Goal: Find specific page/section: Find specific page/section

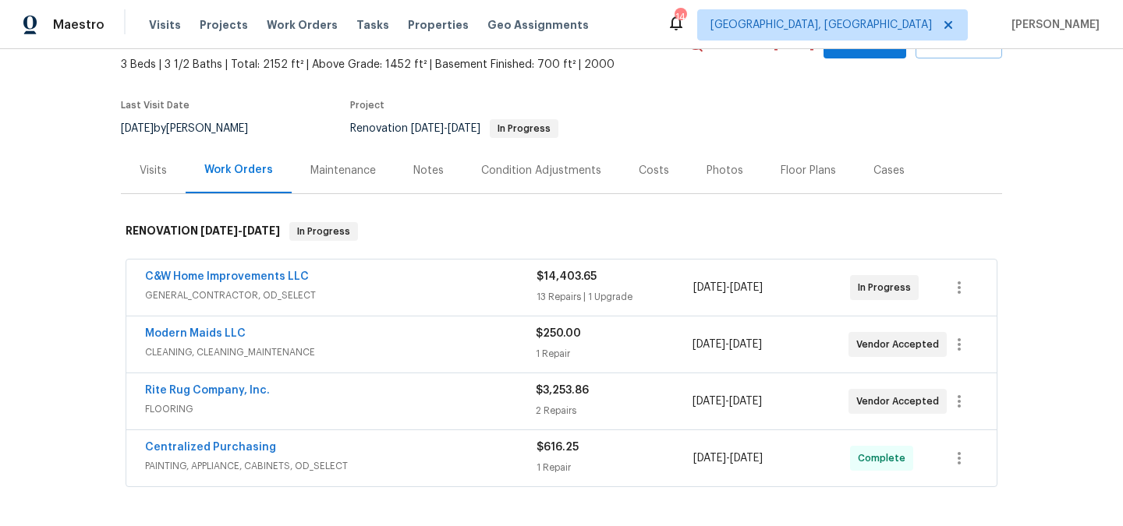
scroll to position [90, 0]
click at [158, 157] on div "Visits" at bounding box center [153, 169] width 65 height 46
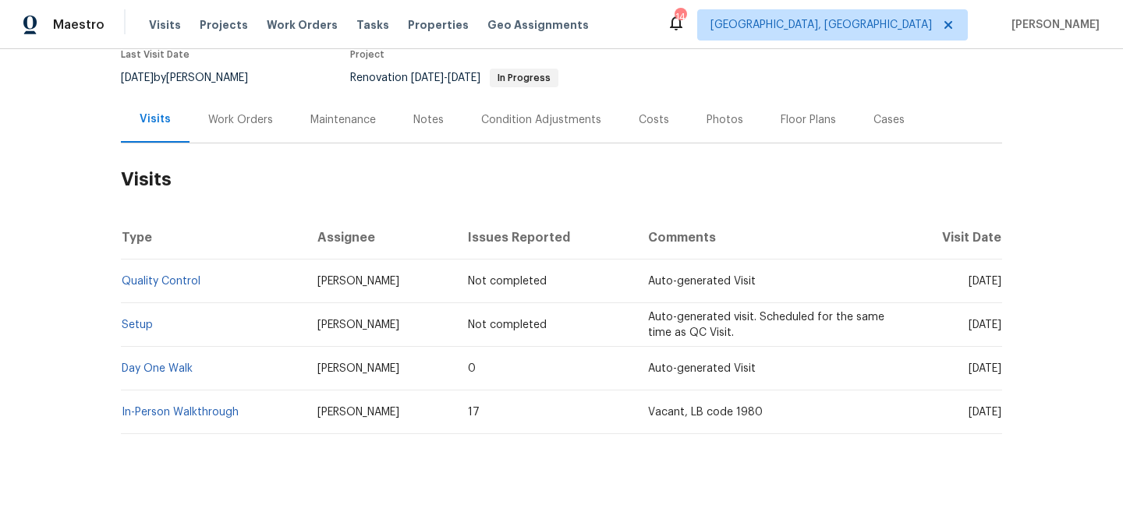
scroll to position [140, 0]
click at [189, 420] on td "In-Person Walkthrough" at bounding box center [213, 412] width 184 height 44
click at [189, 413] on link "In-Person Walkthrough" at bounding box center [180, 411] width 117 height 11
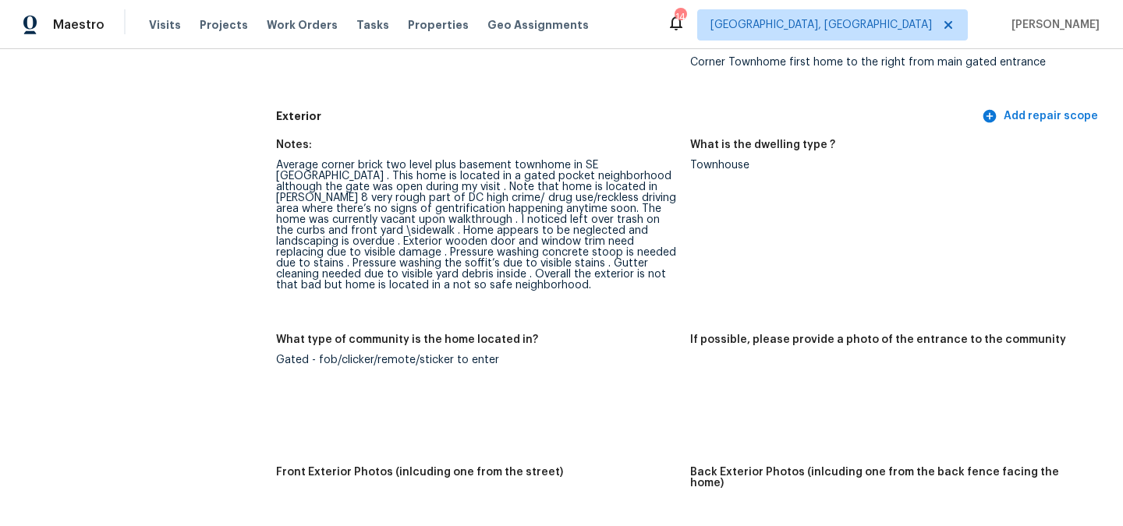
scroll to position [554, 0]
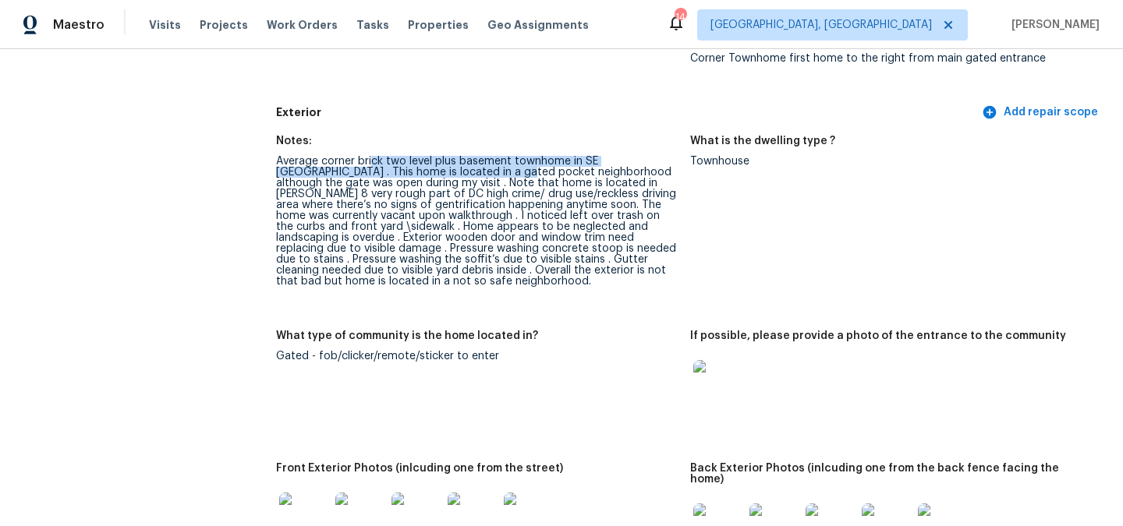
drag, startPoint x: 373, startPoint y: 160, endPoint x: 448, endPoint y: 168, distance: 75.4
click at [448, 168] on div "Average corner brick two level plus basement townhome in SE [GEOGRAPHIC_DATA] .…" at bounding box center [477, 221] width 402 height 131
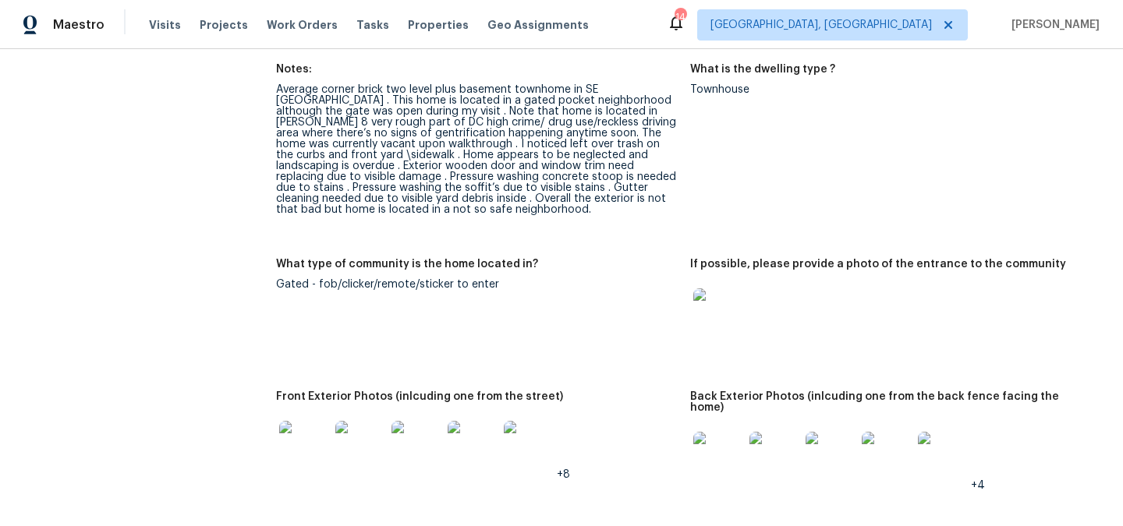
scroll to position [751, 0]
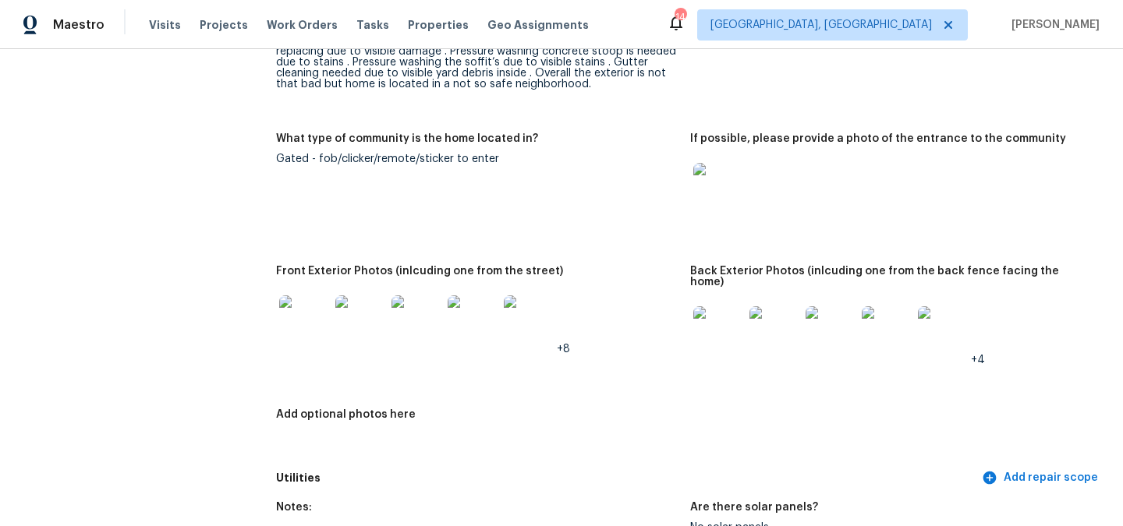
click at [324, 314] on img at bounding box center [304, 321] width 50 height 50
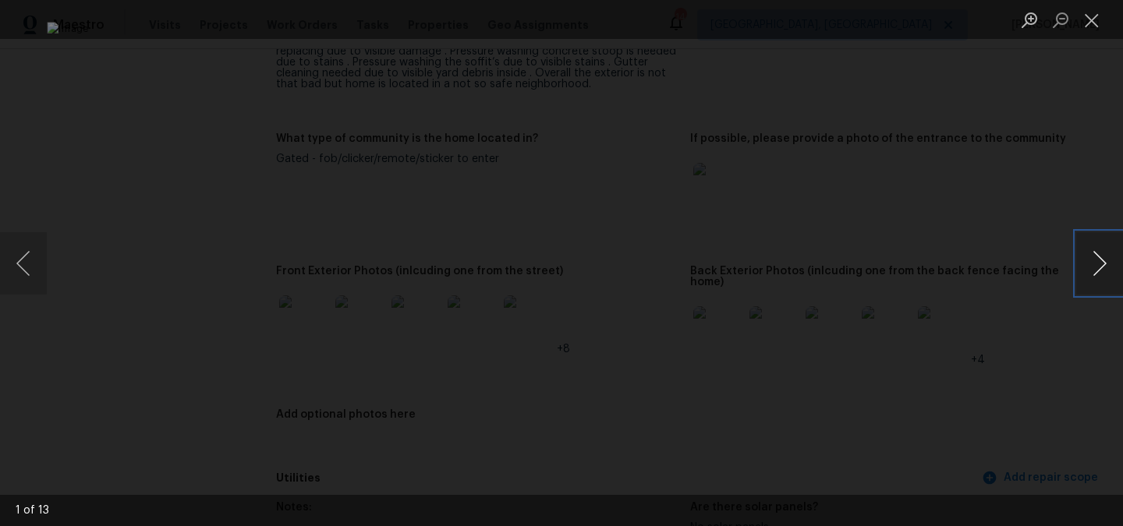
click at [1093, 269] on button "Next image" at bounding box center [1099, 263] width 47 height 62
click at [1083, 271] on button "Next image" at bounding box center [1099, 263] width 47 height 62
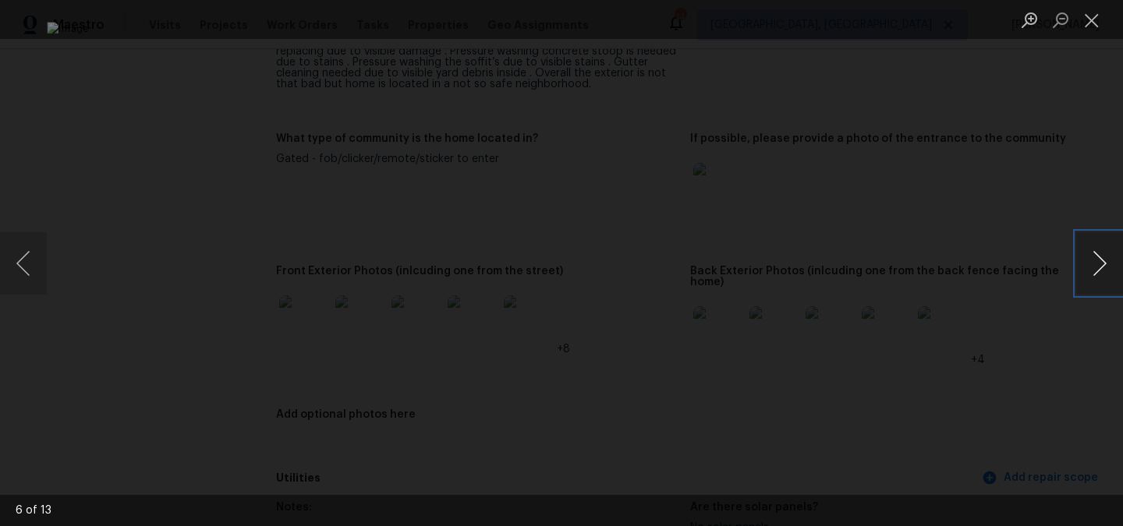
click at [1083, 271] on button "Next image" at bounding box center [1099, 263] width 47 height 62
click at [1083, 270] on button "Next image" at bounding box center [1099, 263] width 47 height 62
click at [1082, 273] on button "Next image" at bounding box center [1099, 263] width 47 height 62
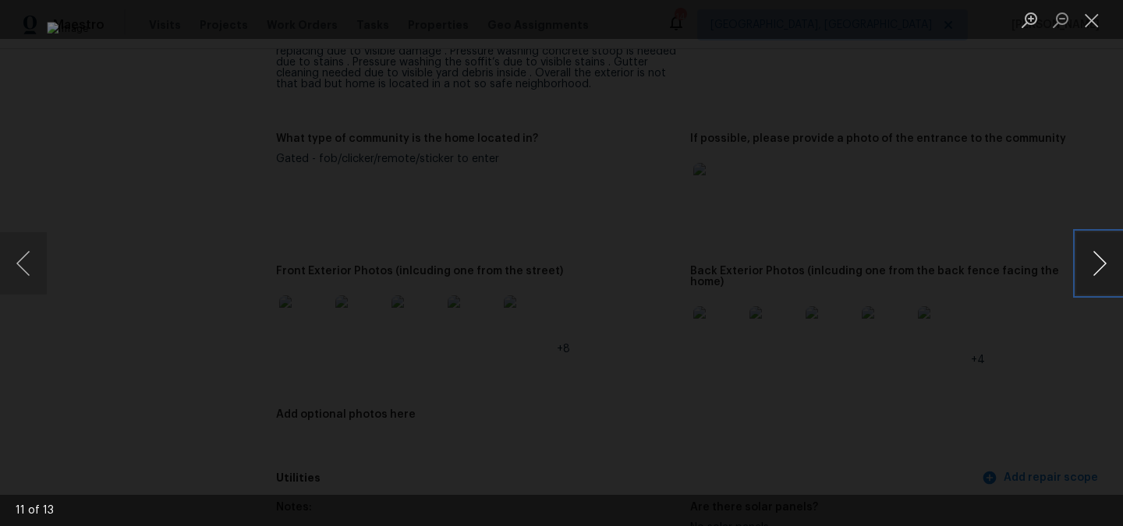
click at [1083, 270] on button "Next image" at bounding box center [1099, 263] width 47 height 62
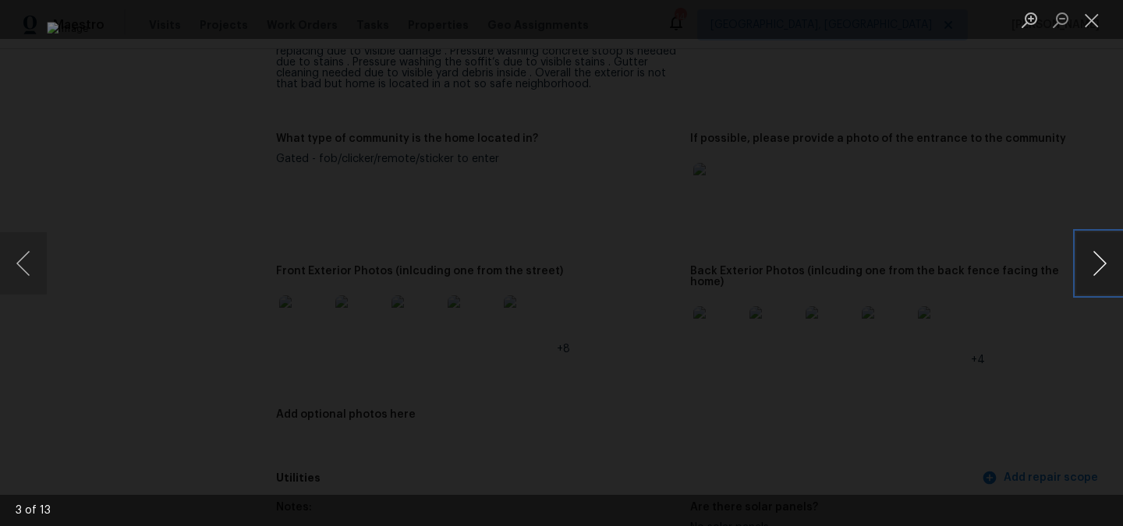
click at [1086, 271] on button "Next image" at bounding box center [1099, 263] width 47 height 62
click at [1083, 27] on button "Close lightbox" at bounding box center [1091, 19] width 31 height 27
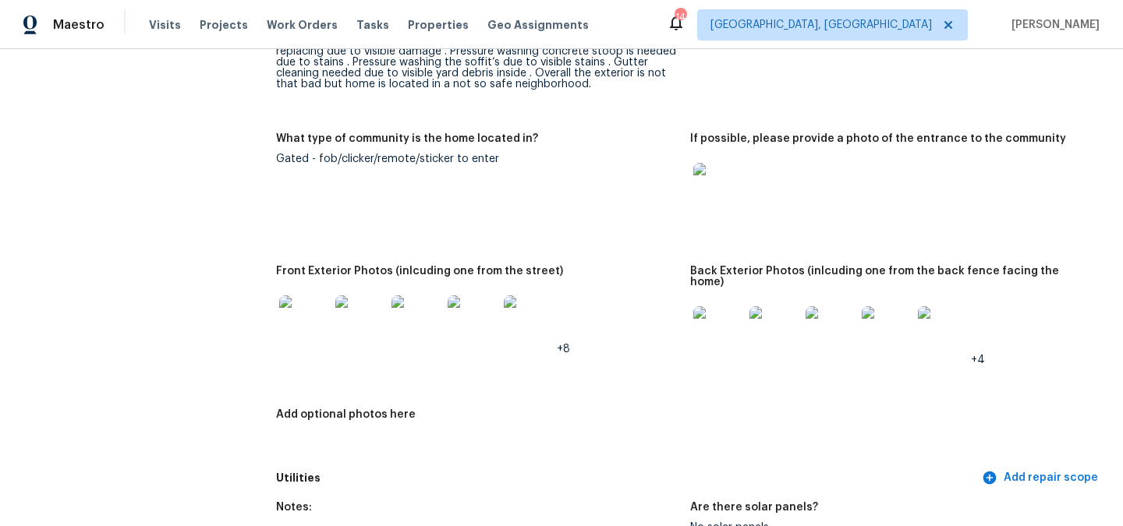
click at [725, 324] on img at bounding box center [718, 332] width 50 height 50
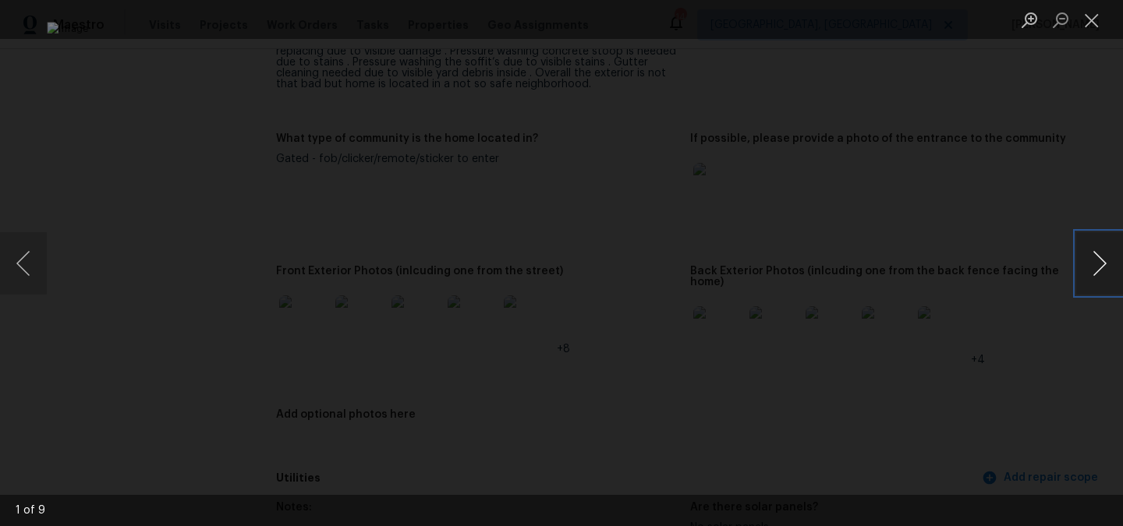
click at [1083, 268] on button "Next image" at bounding box center [1099, 263] width 47 height 62
click at [1081, 264] on button "Next image" at bounding box center [1099, 263] width 47 height 62
click at [1089, 276] on button "Next image" at bounding box center [1099, 263] width 47 height 62
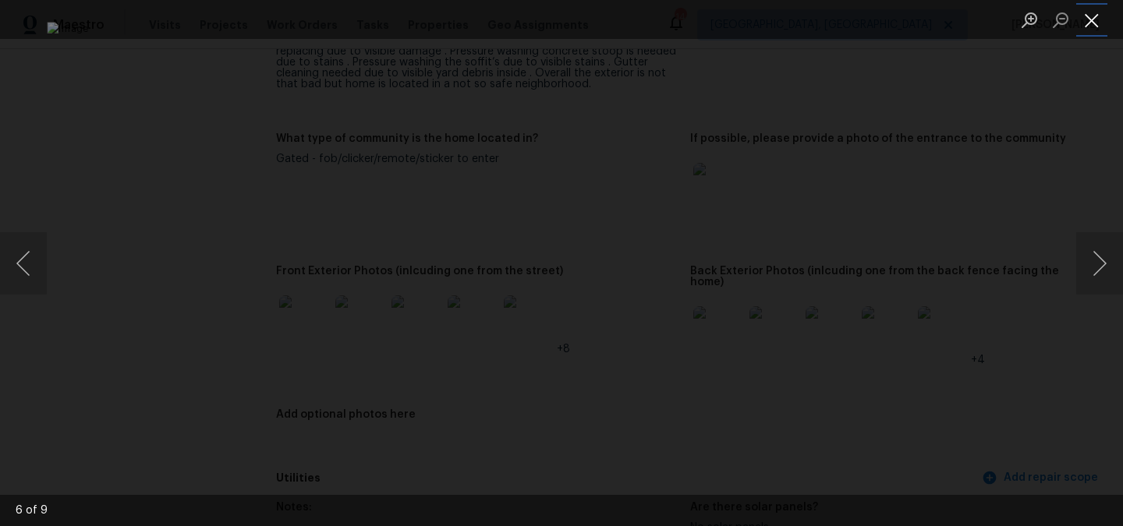
click at [1089, 13] on button "Close lightbox" at bounding box center [1091, 19] width 31 height 27
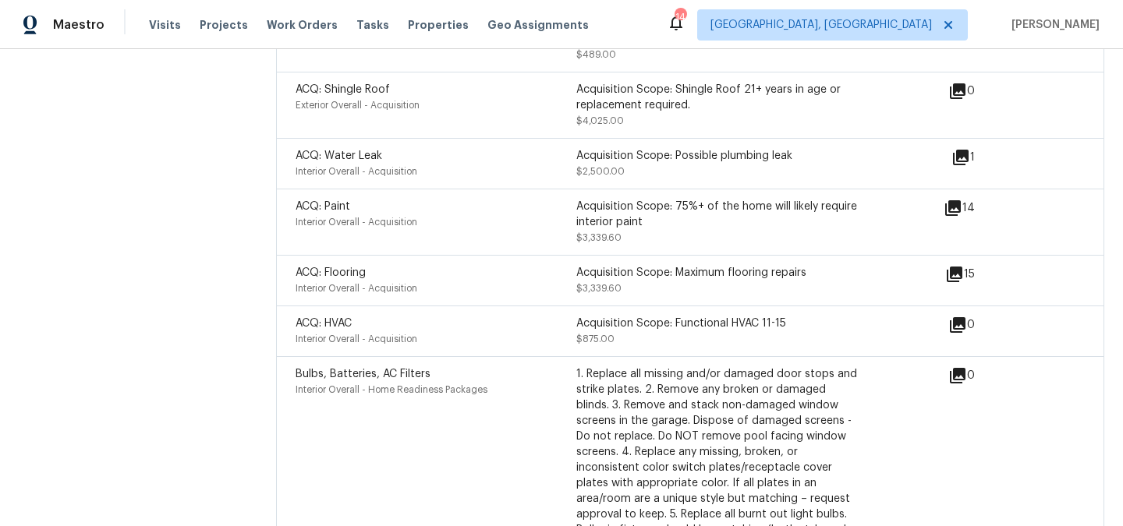
scroll to position [4471, 0]
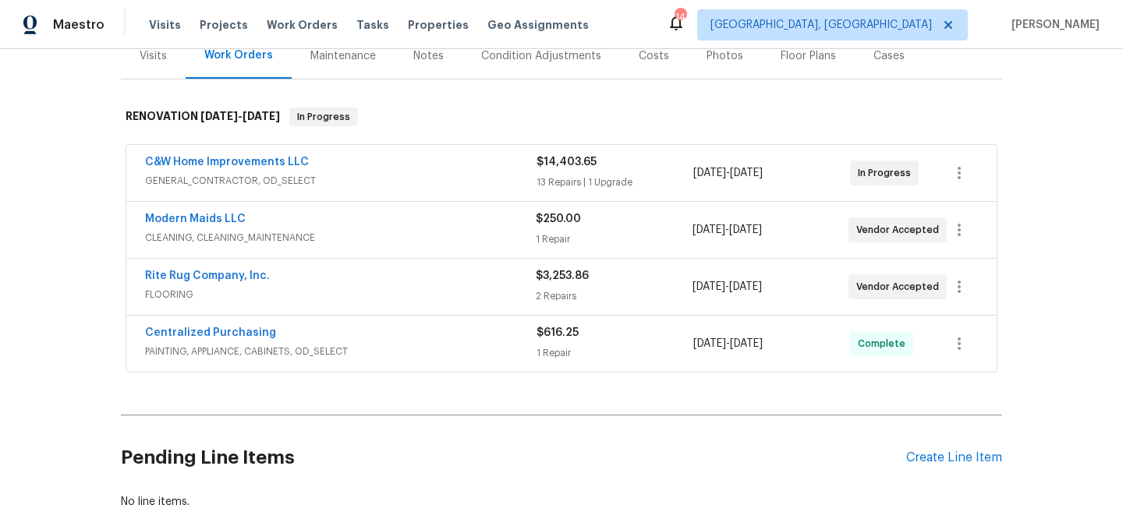
scroll to position [204, 0]
click at [381, 362] on div "Centralized Purchasing PAINTING, APPLIANCE, CABINETS, OD_SELECT $616.25 1 Repai…" at bounding box center [561, 343] width 870 height 56
click at [387, 331] on div "Centralized Purchasing" at bounding box center [341, 333] width 392 height 19
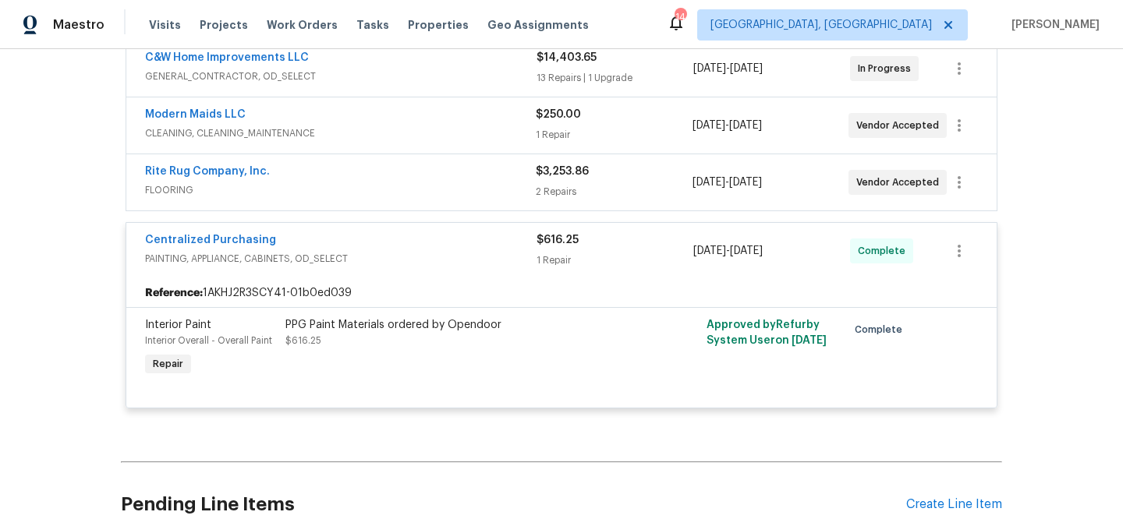
scroll to position [310, 0]
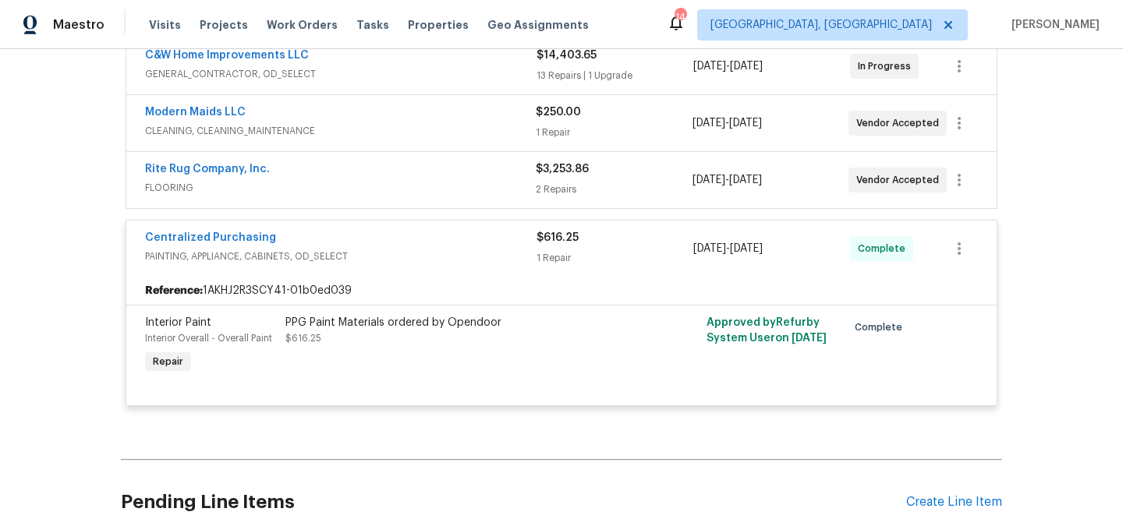
click at [417, 378] on div at bounding box center [561, 387] width 833 height 19
click at [402, 347] on div "PPG Paint Materials ordered by Opendoor $616.25" at bounding box center [456, 346] width 351 height 72
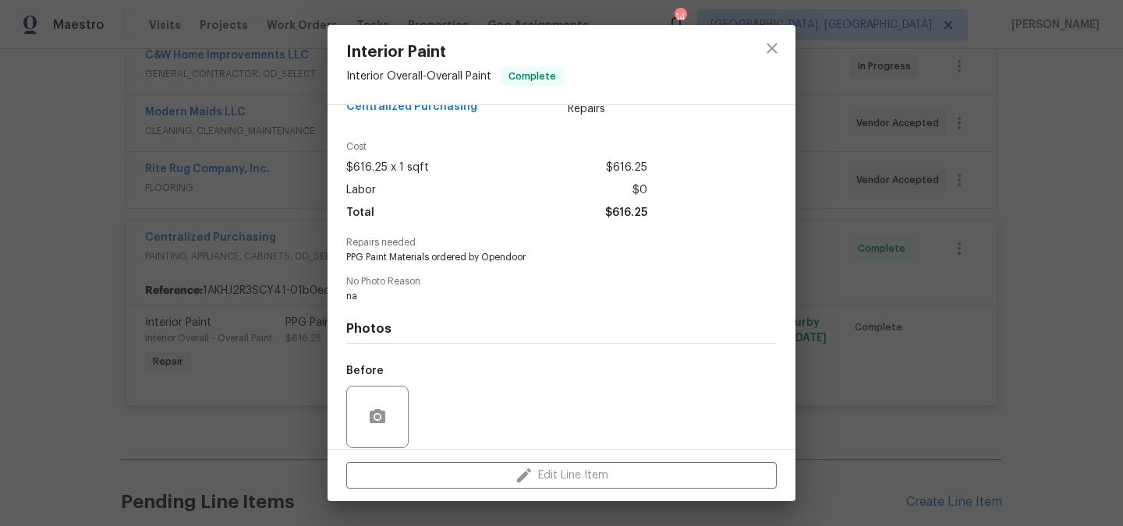
scroll to position [152, 0]
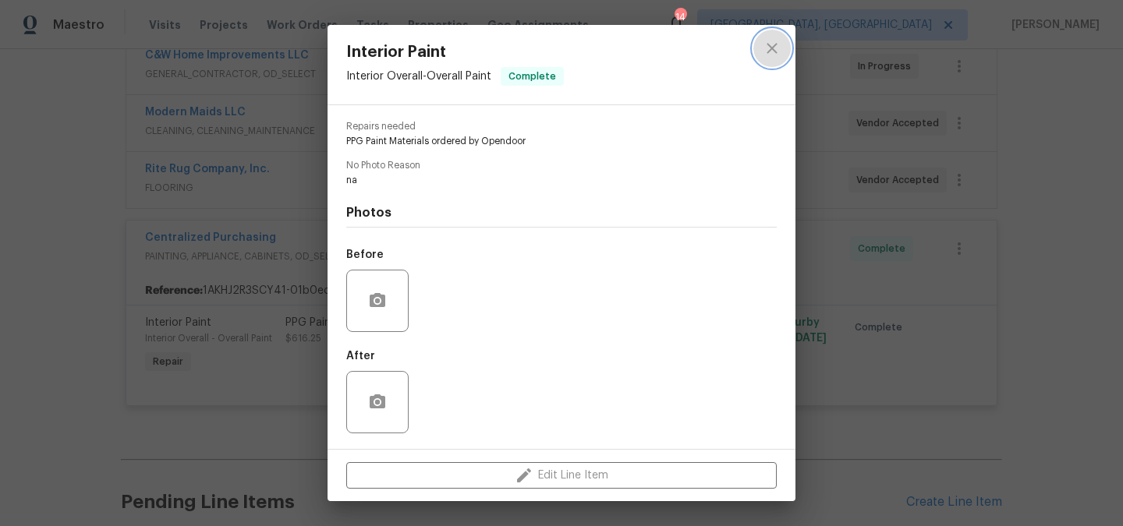
click at [785, 54] on button "close" at bounding box center [771, 48] width 37 height 37
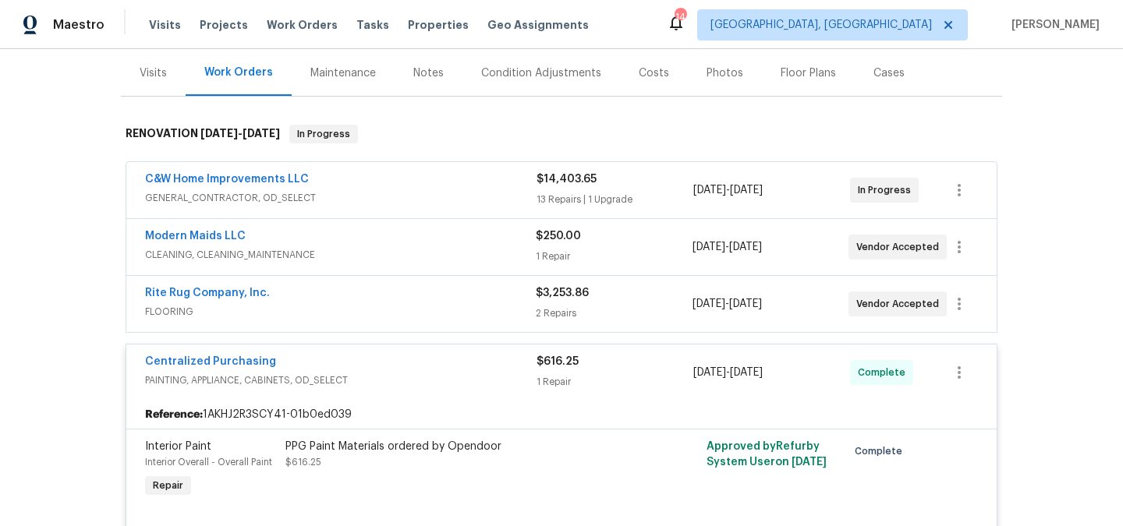
scroll to position [183, 0]
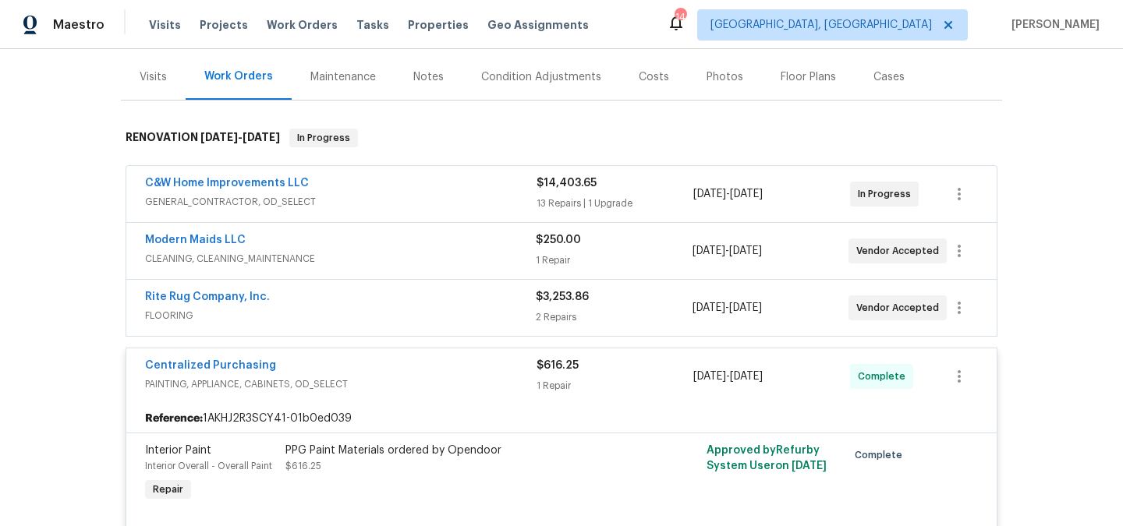
click at [512, 323] on span "FLOORING" at bounding box center [340, 316] width 391 height 16
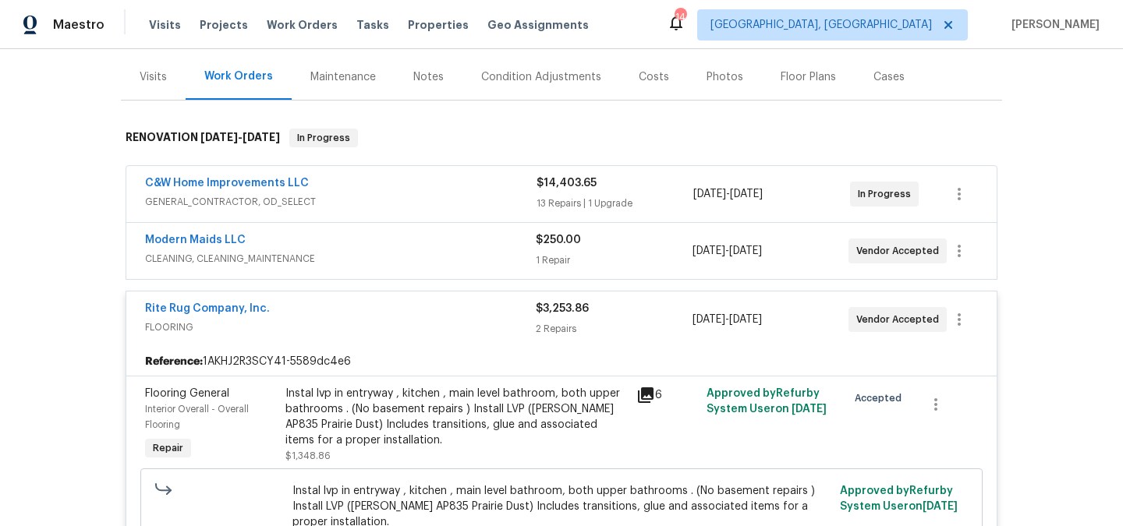
click at [526, 246] on div "Modern Maids LLC" at bounding box center [340, 241] width 391 height 19
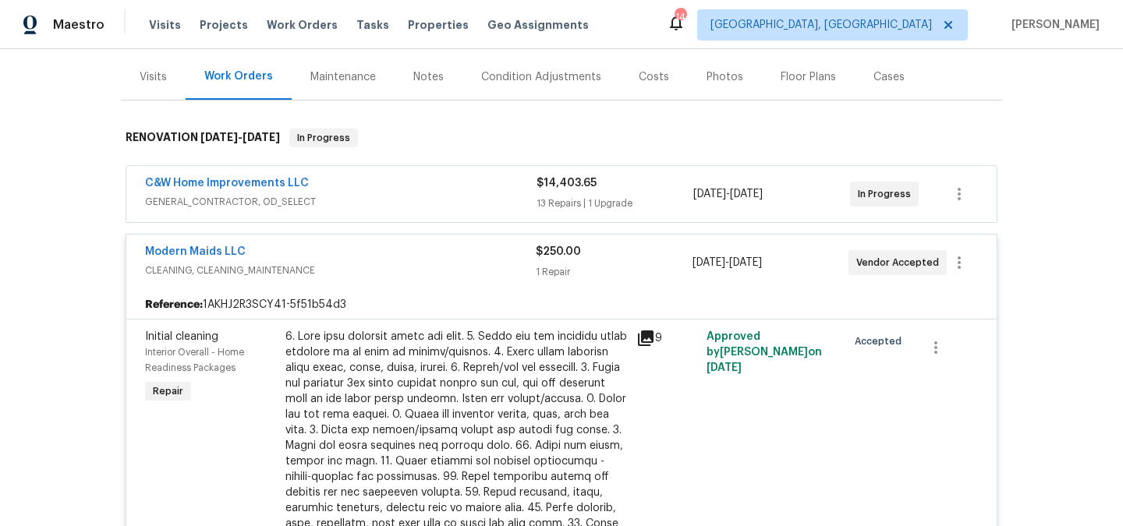
click at [508, 198] on span "GENERAL_CONTRACTOR, OD_SELECT" at bounding box center [341, 202] width 392 height 16
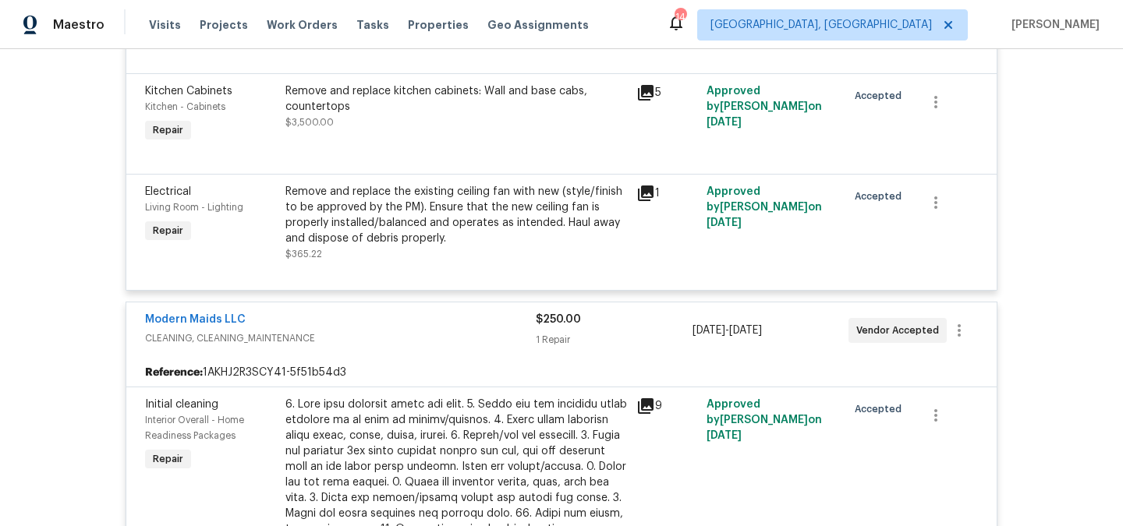
scroll to position [1859, 0]
